Goal: Check status: Check status

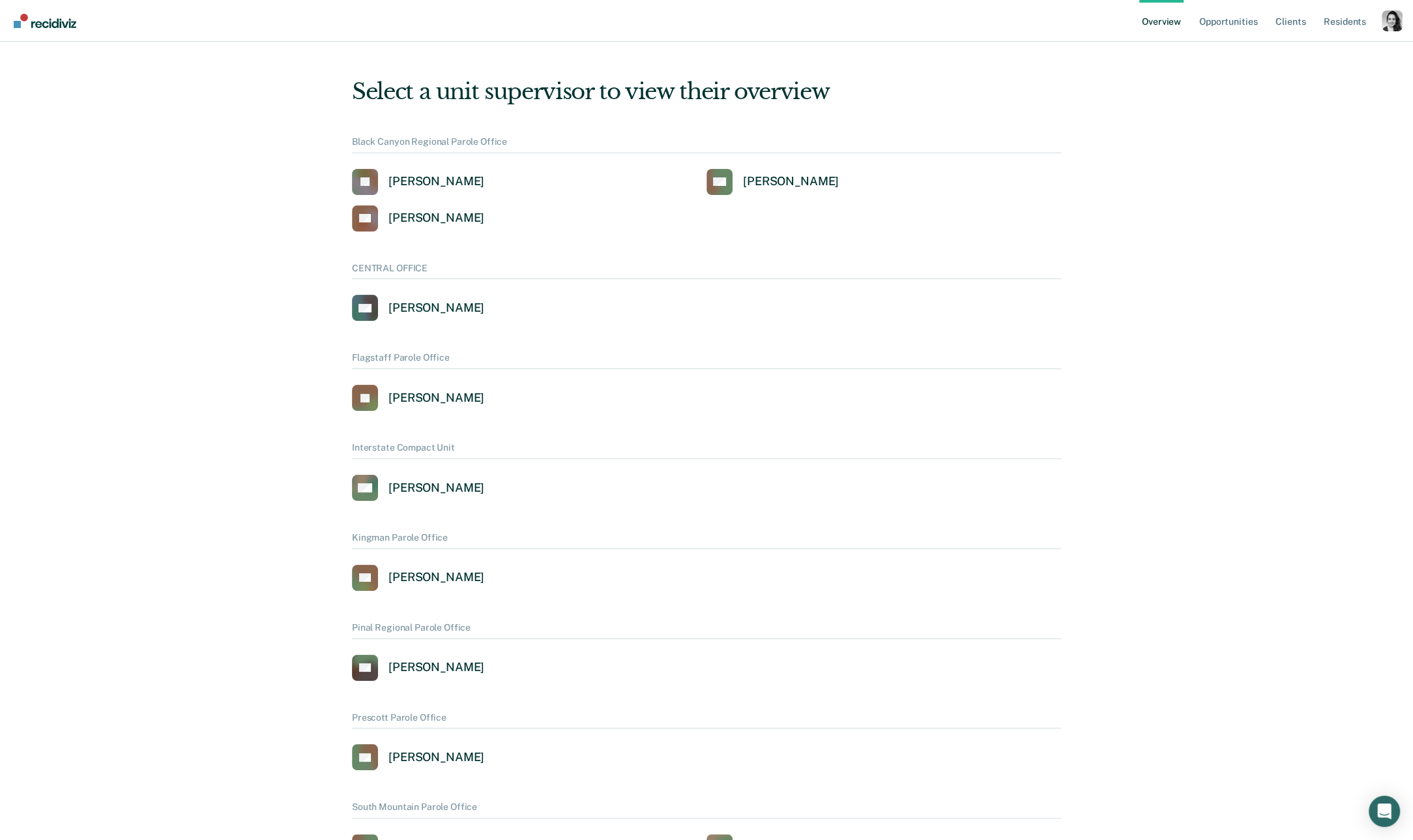
drag, startPoint x: 1389, startPoint y: 6, endPoint x: 1392, endPoint y: 20, distance: 14.3
click at [1389, 6] on div "Overview Opportunities Client s Resident s Profile How it works Log Out" at bounding box center [1271, 21] width 263 height 41
click at [1393, 26] on div "Profile dropdown button" at bounding box center [1392, 21] width 21 height 21
click at [1287, 52] on link "Profile" at bounding box center [1340, 53] width 105 height 11
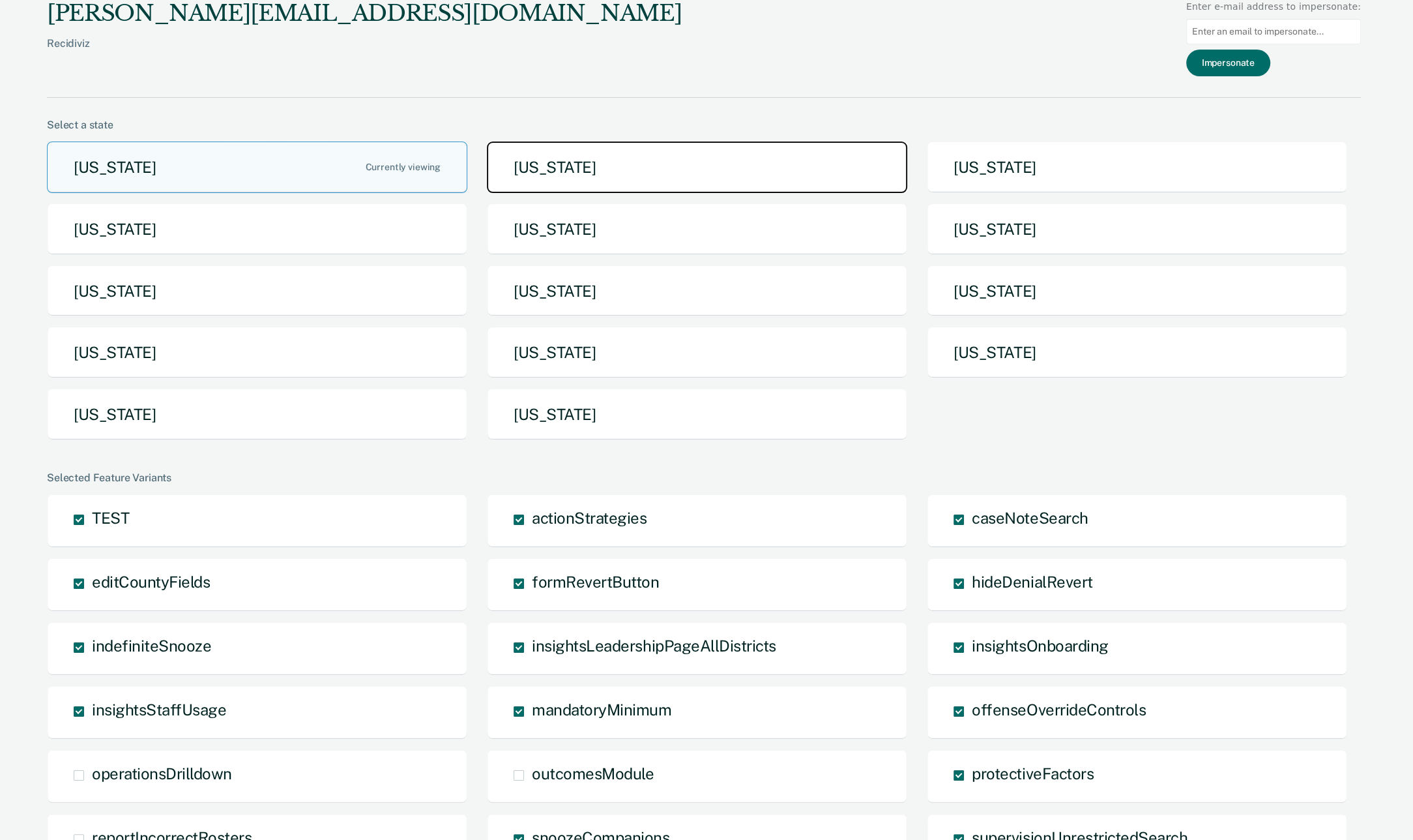
click at [721, 153] on button "[US_STATE]" at bounding box center [697, 167] width 420 height 52
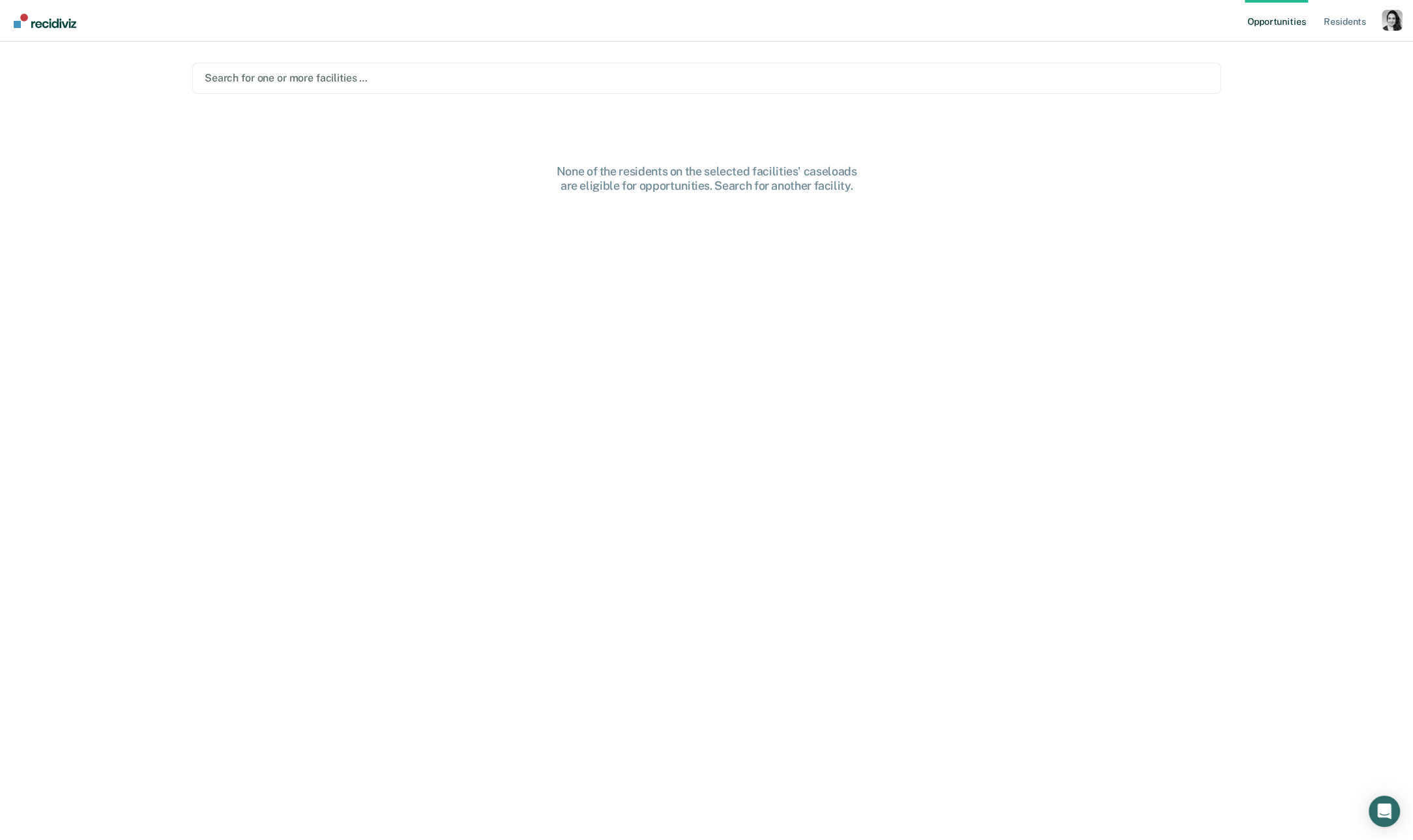
click at [751, 66] on div "Search for one or more facilities …" at bounding box center [706, 78] width 1029 height 31
click at [448, 84] on div at bounding box center [721, 77] width 828 height 15
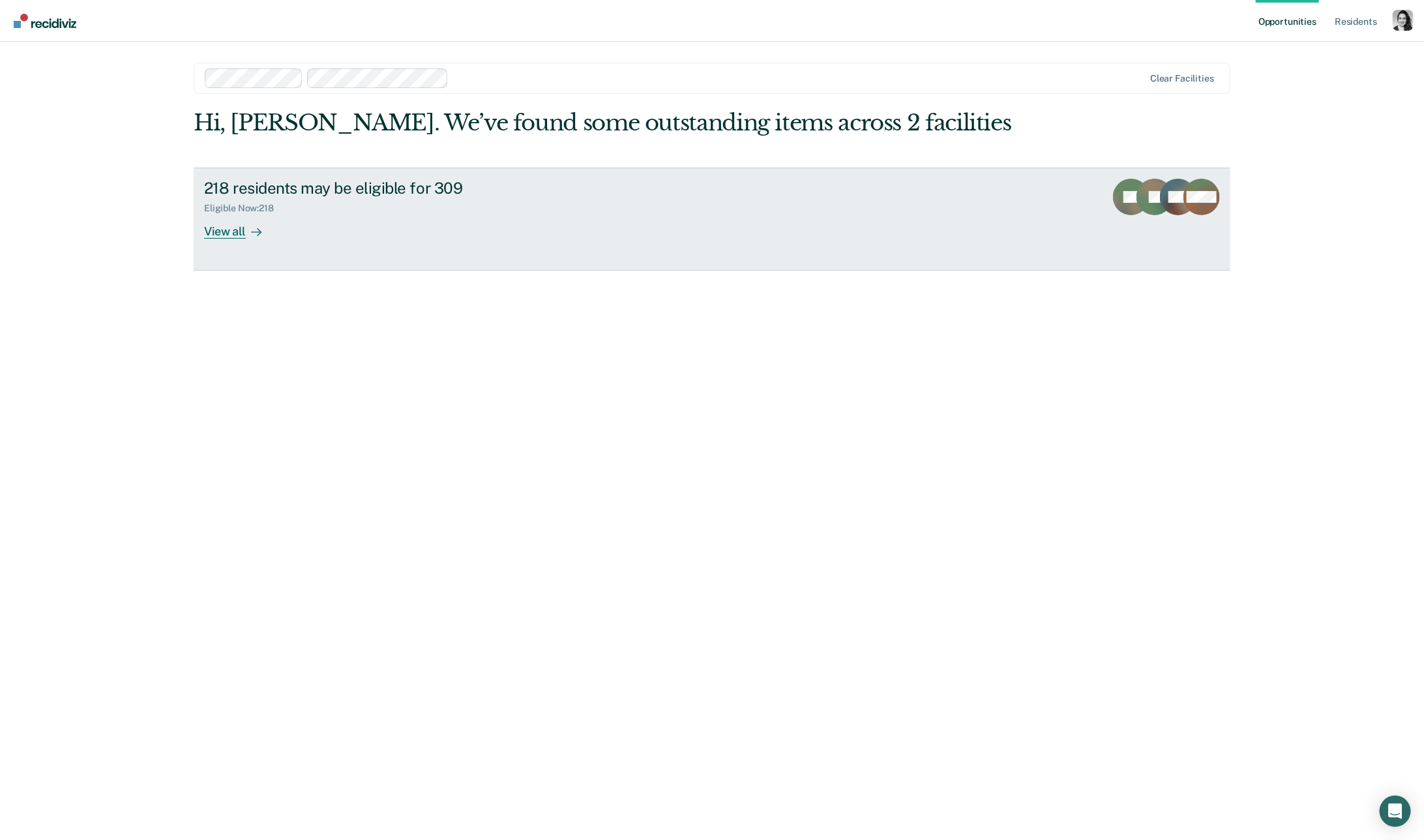
click at [400, 182] on div "218 residents may be eligible for 309" at bounding box center [433, 188] width 458 height 19
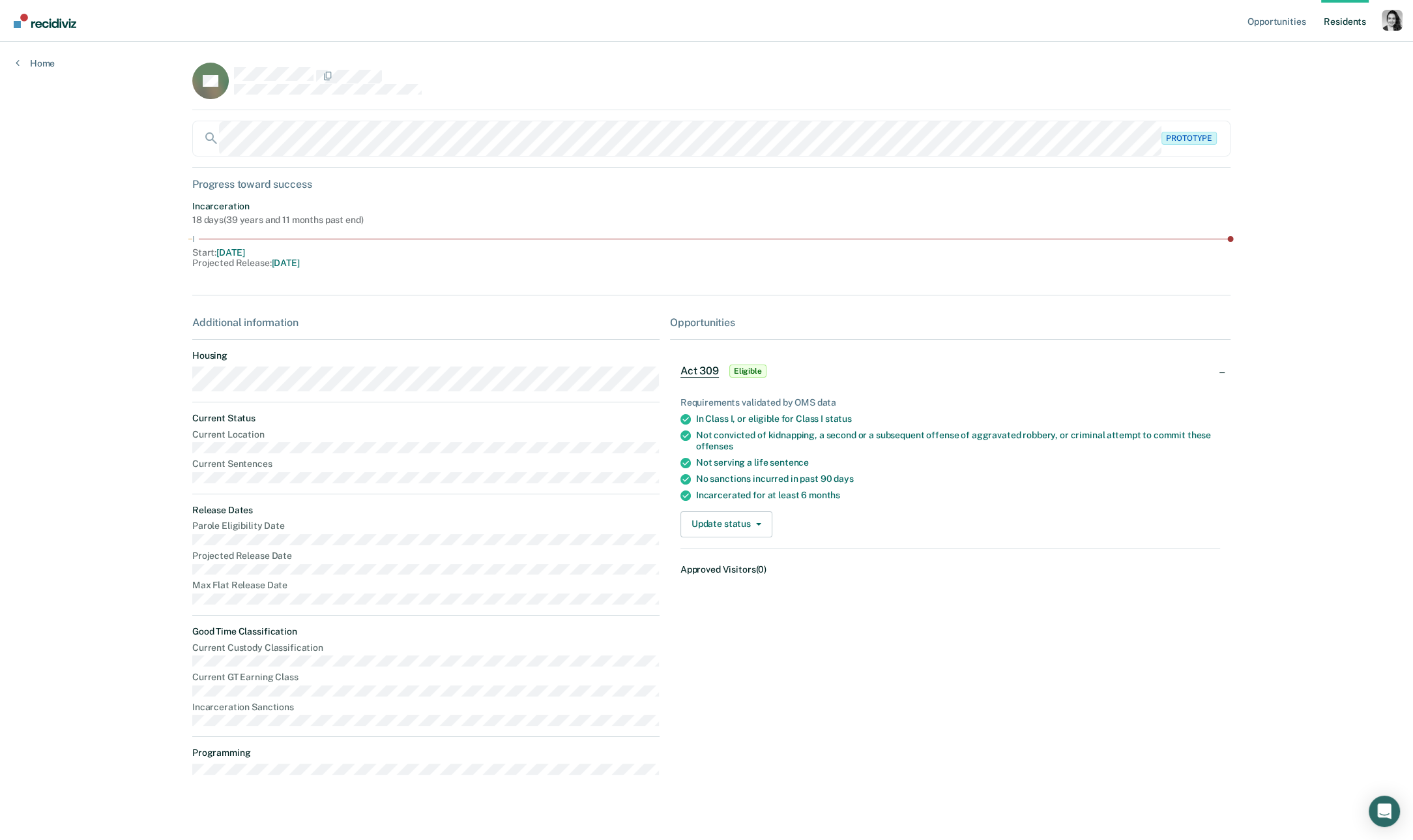
click at [424, 297] on div "SE Prototype Progress toward success Incarceration 18 days ( 39 years and 11 mo…" at bounding box center [706, 431] width 1029 height 738
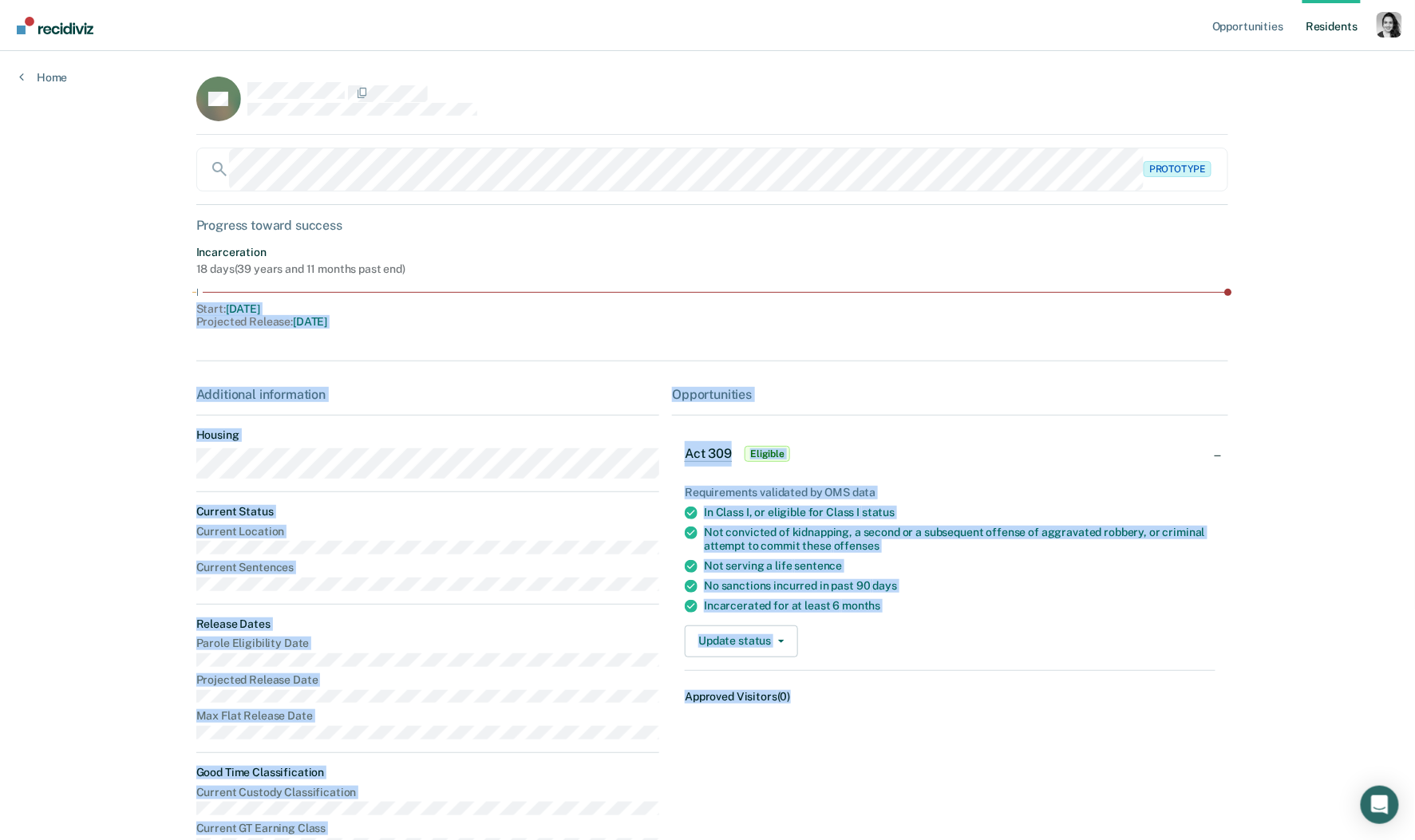
drag, startPoint x: 827, startPoint y: 714, endPoint x: 804, endPoint y: 776, distance: 66.1
click at [813, 763] on div "SE Prototype Progress toward success Incarceration 18 days ( 39 years and 11 mo…" at bounding box center [708, 527] width 1023 height 903
